Goal: Information Seeking & Learning: Understand process/instructions

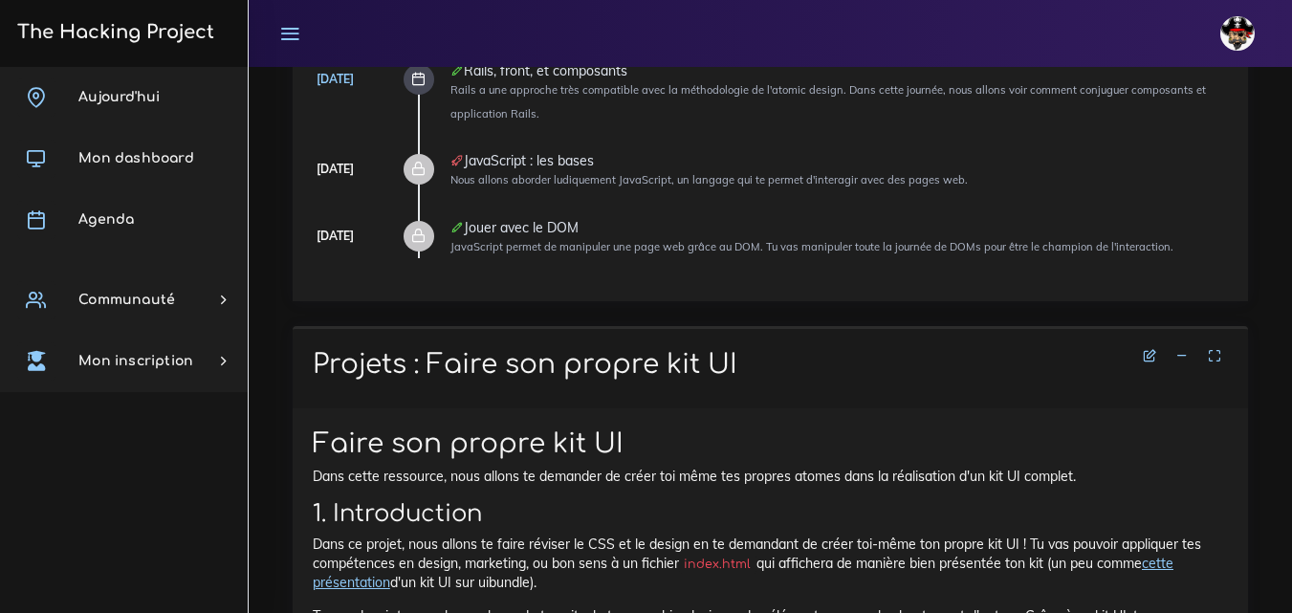
scroll to position [478, 0]
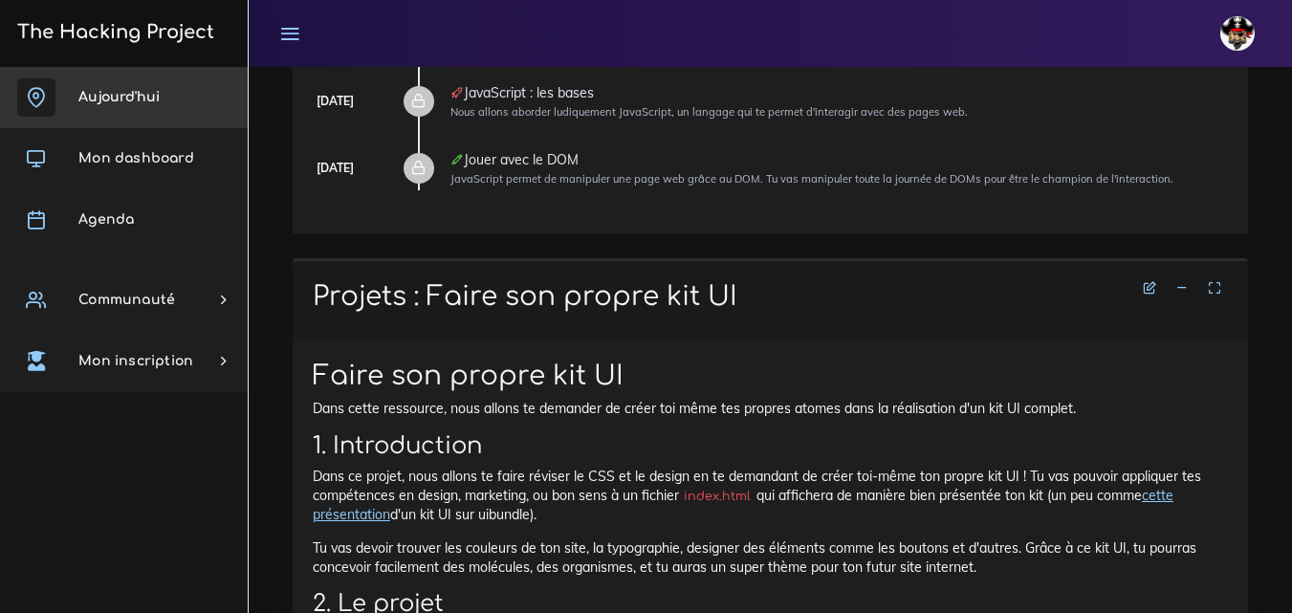
click at [122, 95] on span "Aujourd'hui" at bounding box center [118, 97] width 81 height 14
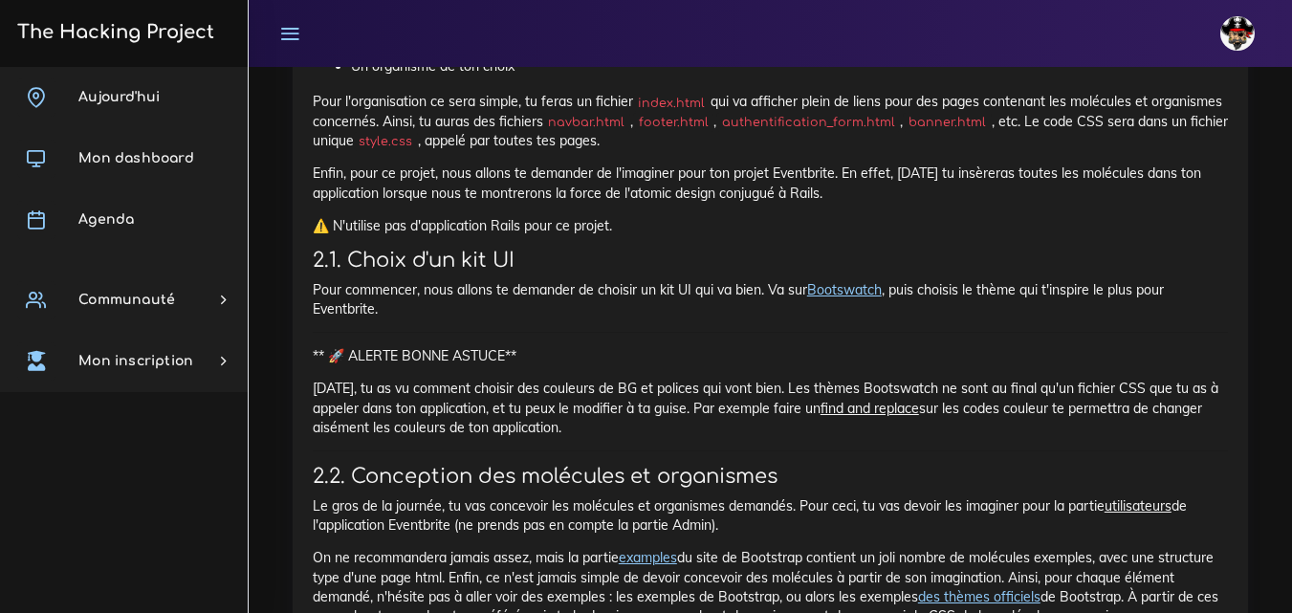
scroll to position [1530, 0]
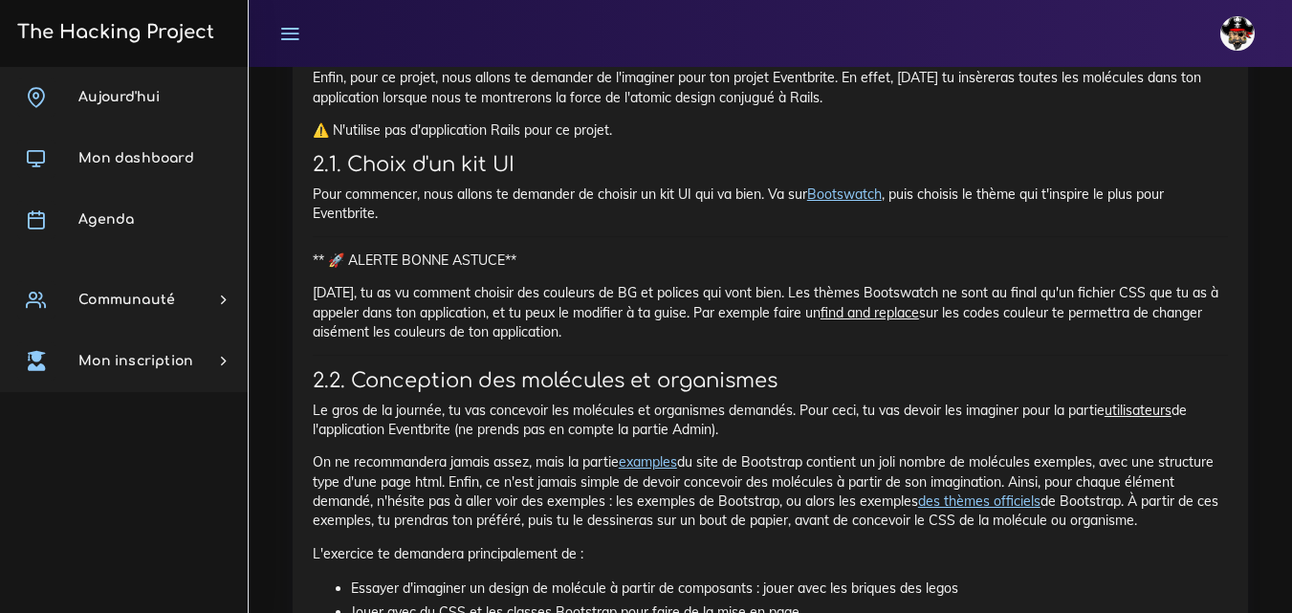
click at [830, 191] on link "Bootswatch" at bounding box center [844, 194] width 75 height 17
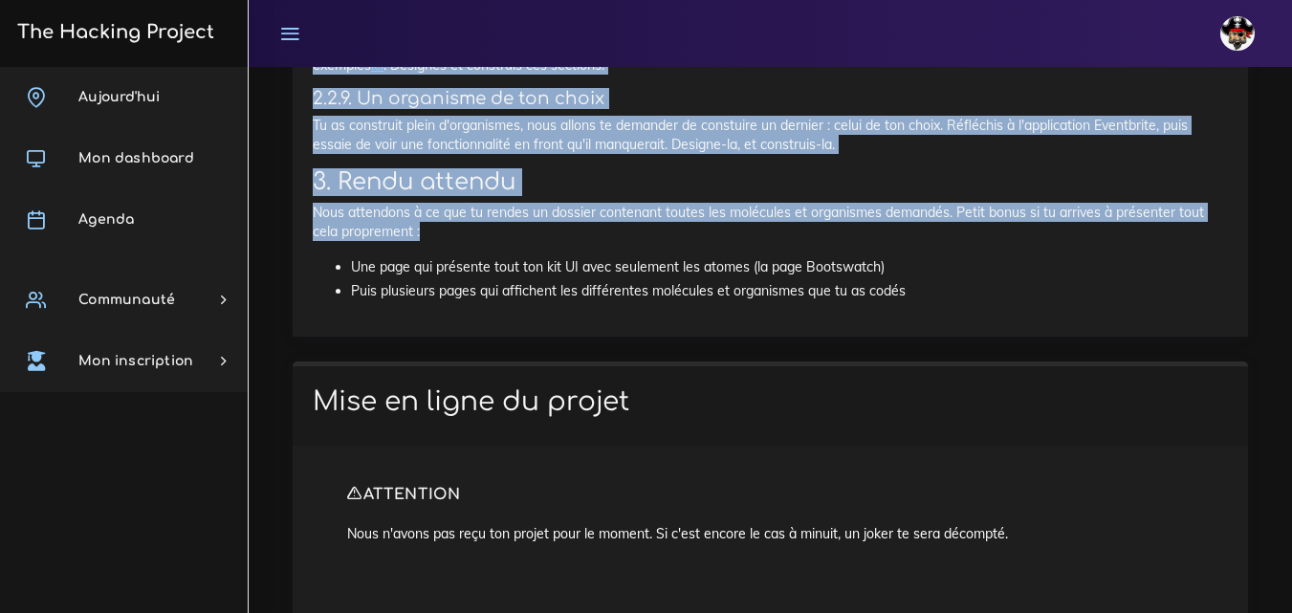
scroll to position [3633, 0]
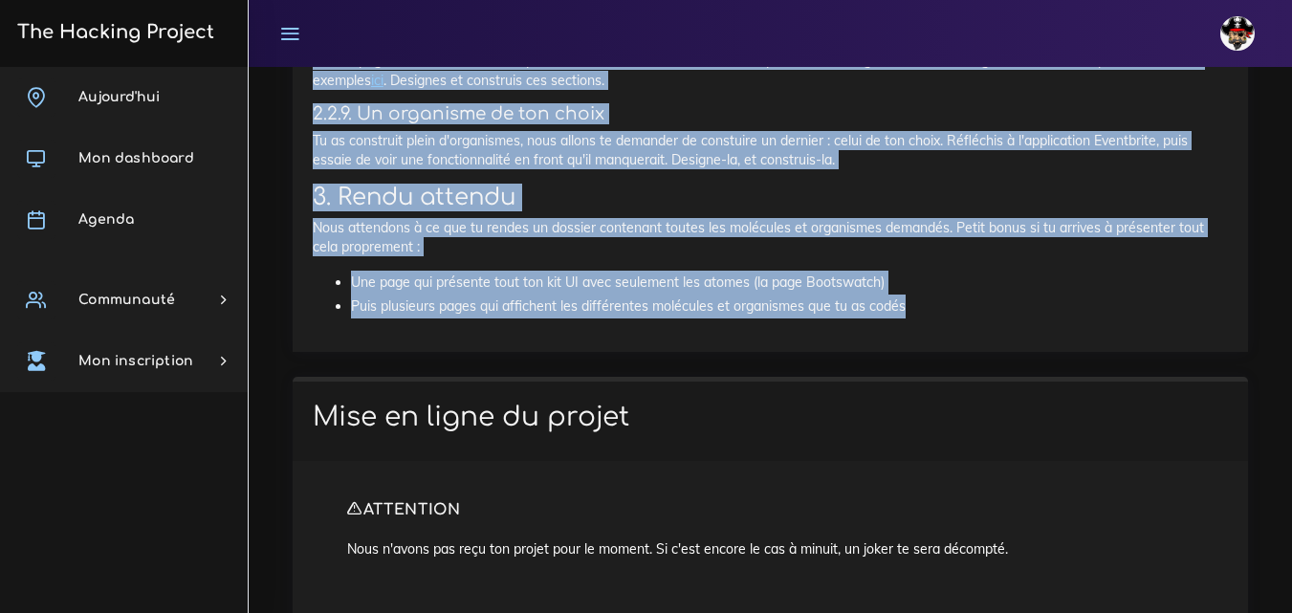
drag, startPoint x: 309, startPoint y: 143, endPoint x: 922, endPoint y: 313, distance: 636.0
copy div "Projets : Molécules et organismes Molécules et organismes Tu vas à partir de co…"
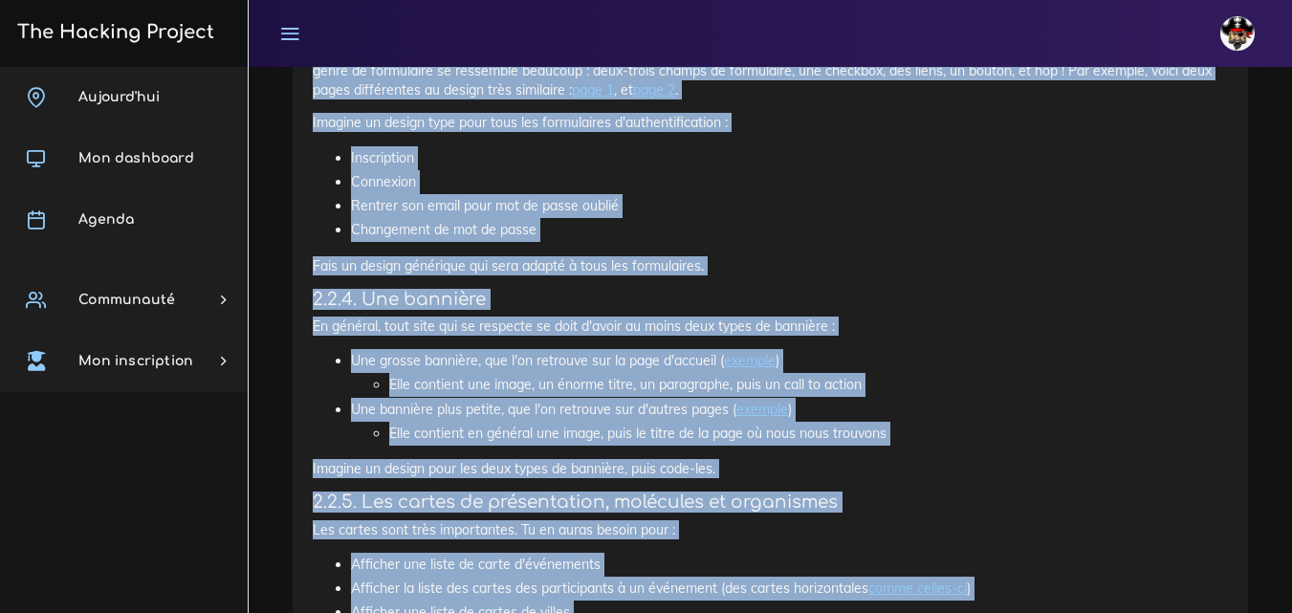
scroll to position [2294, 0]
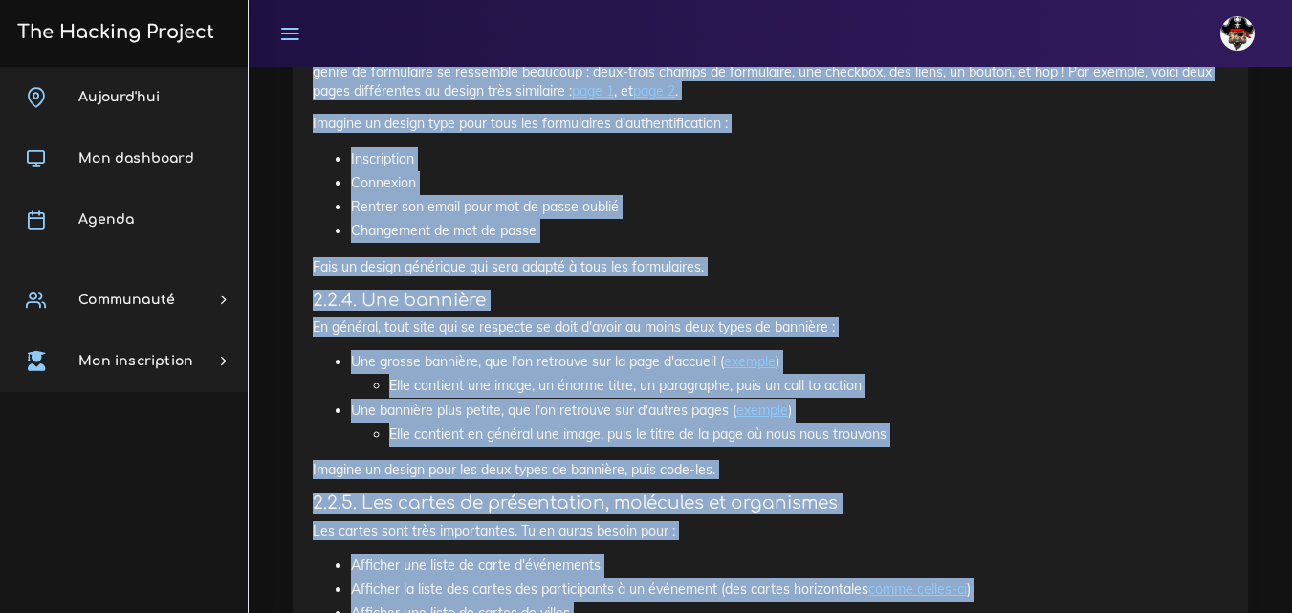
copy div "Projets : Molécules et organismes Molécules et organismes Tu vas à partir de co…"
click at [793, 299] on h4 "2.2.4. Une bannière" at bounding box center [770, 300] width 915 height 21
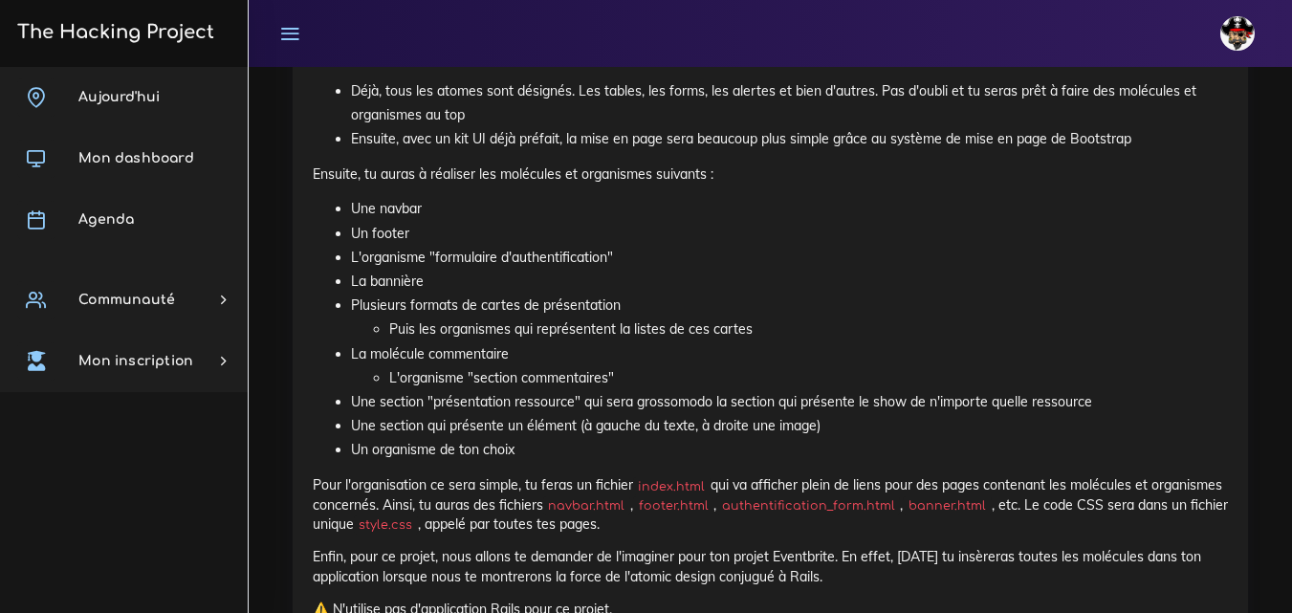
scroll to position [1147, 0]
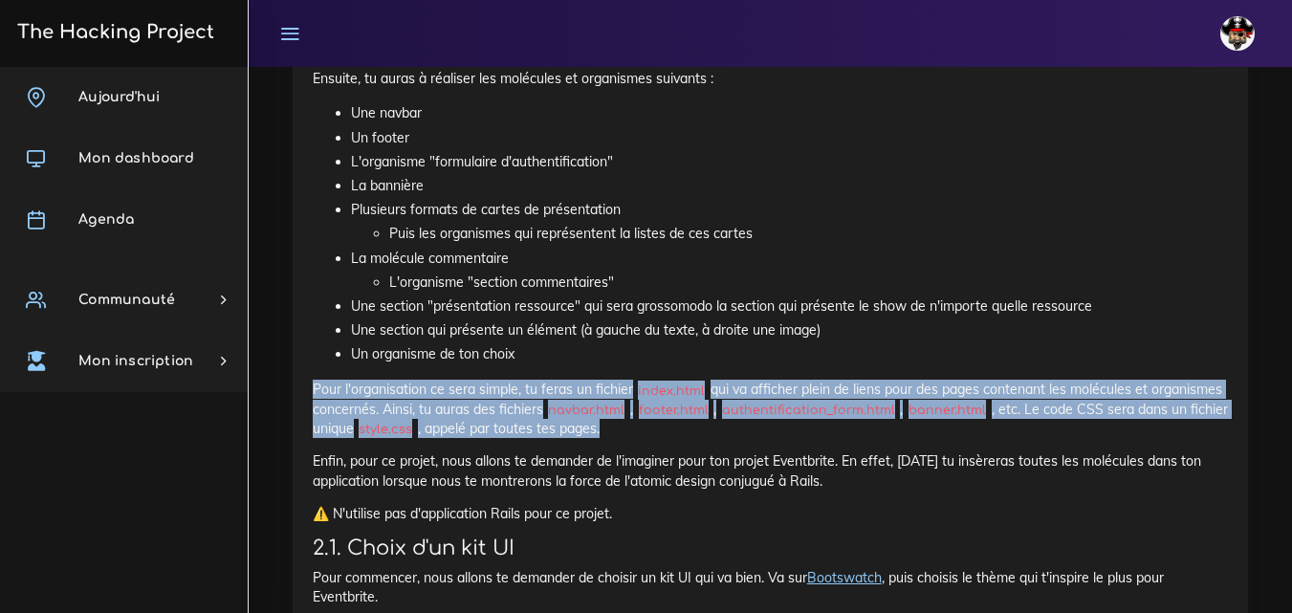
drag, startPoint x: 310, startPoint y: 384, endPoint x: 642, endPoint y: 435, distance: 335.7
copy p "Pour l'organisation ce sera simple, tu feras un fichier index.html qui va affic…"
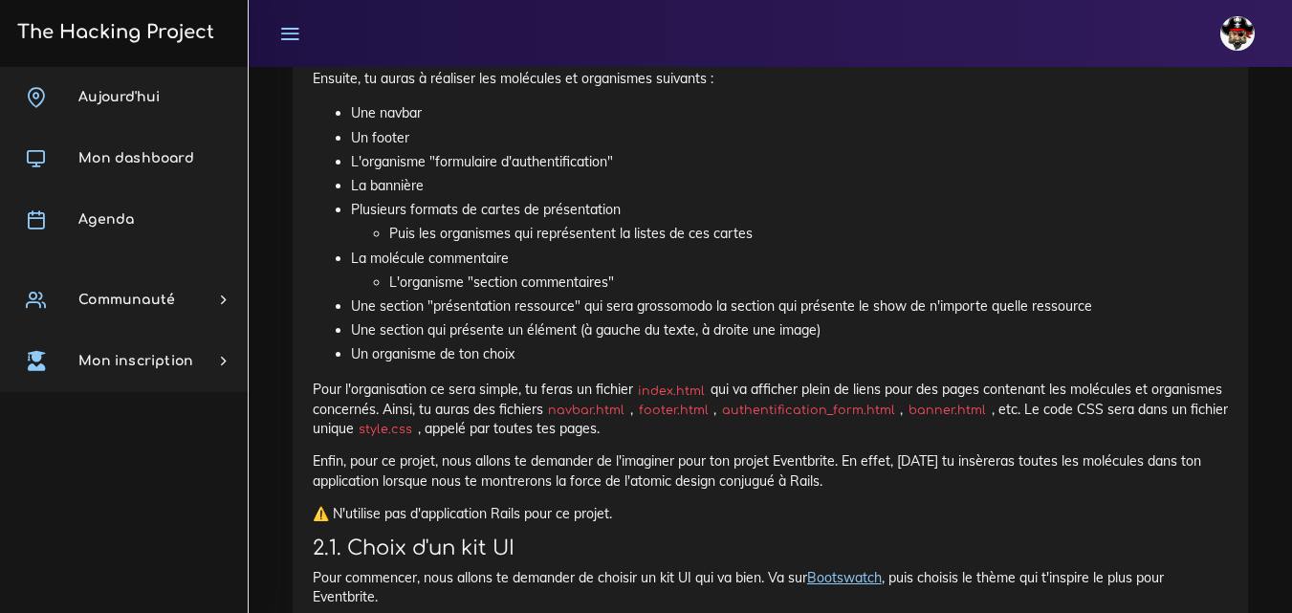
click at [718, 310] on li "Une section "présentation ressource" qui sera grossomodo la section qui présent…" at bounding box center [789, 307] width 877 height 24
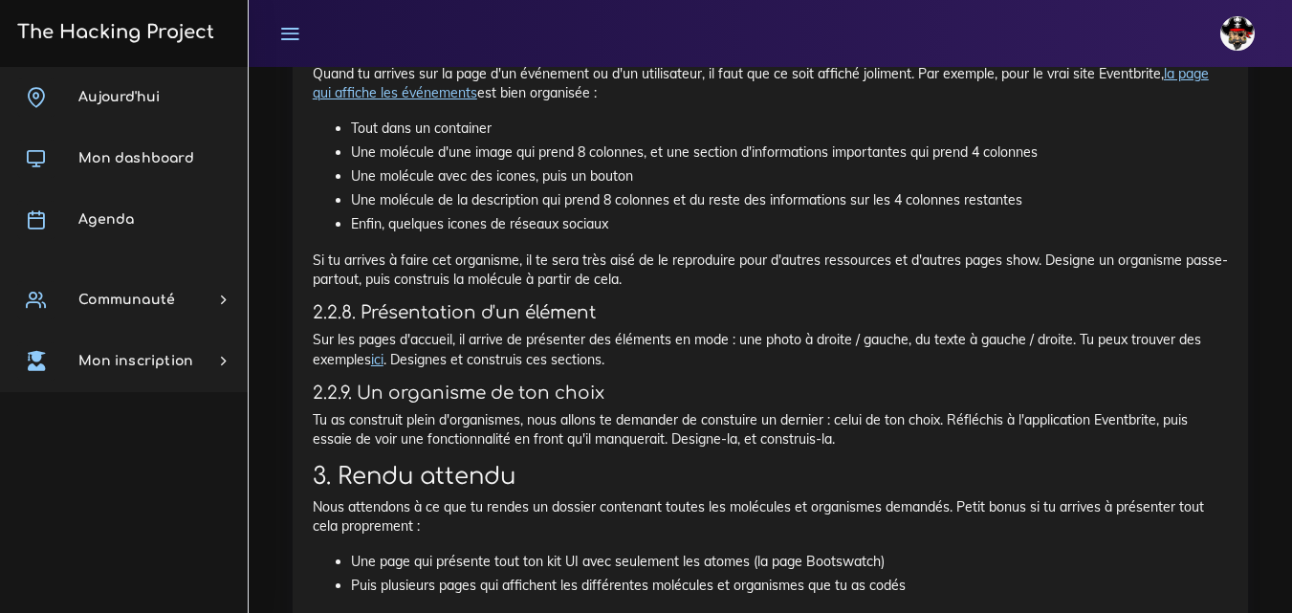
scroll to position [3347, 0]
